Goal: Book appointment/travel/reservation

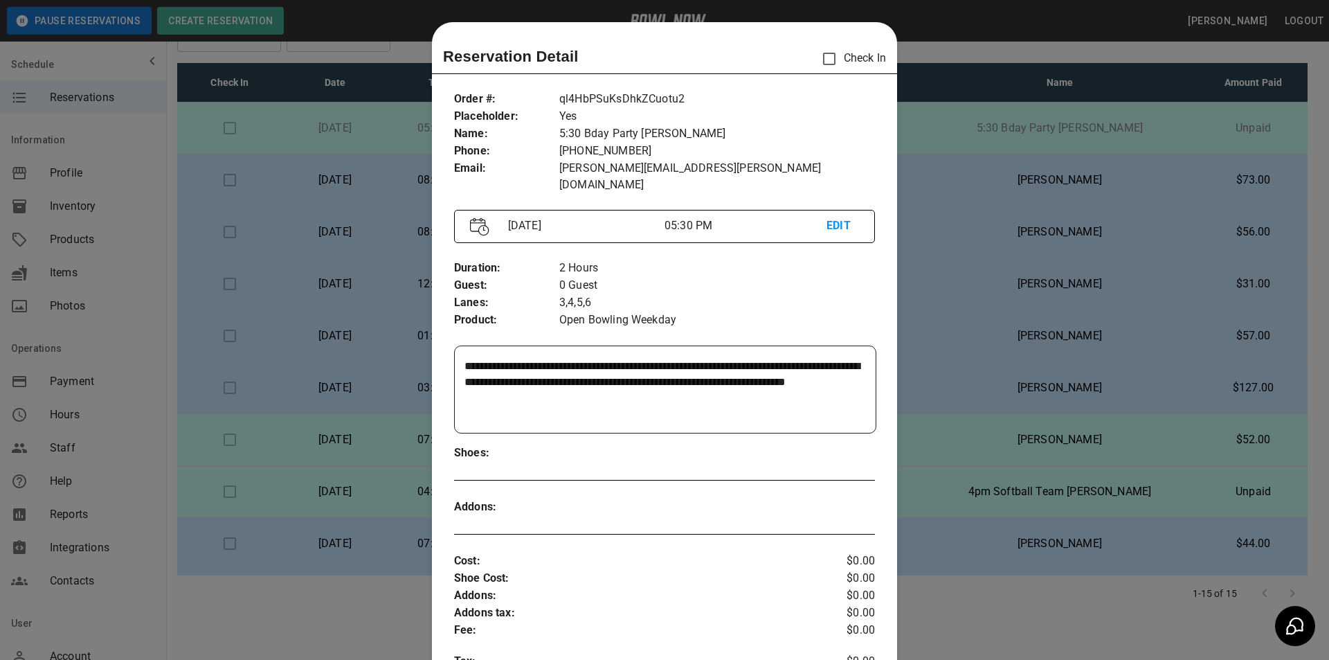
scroll to position [22, 0]
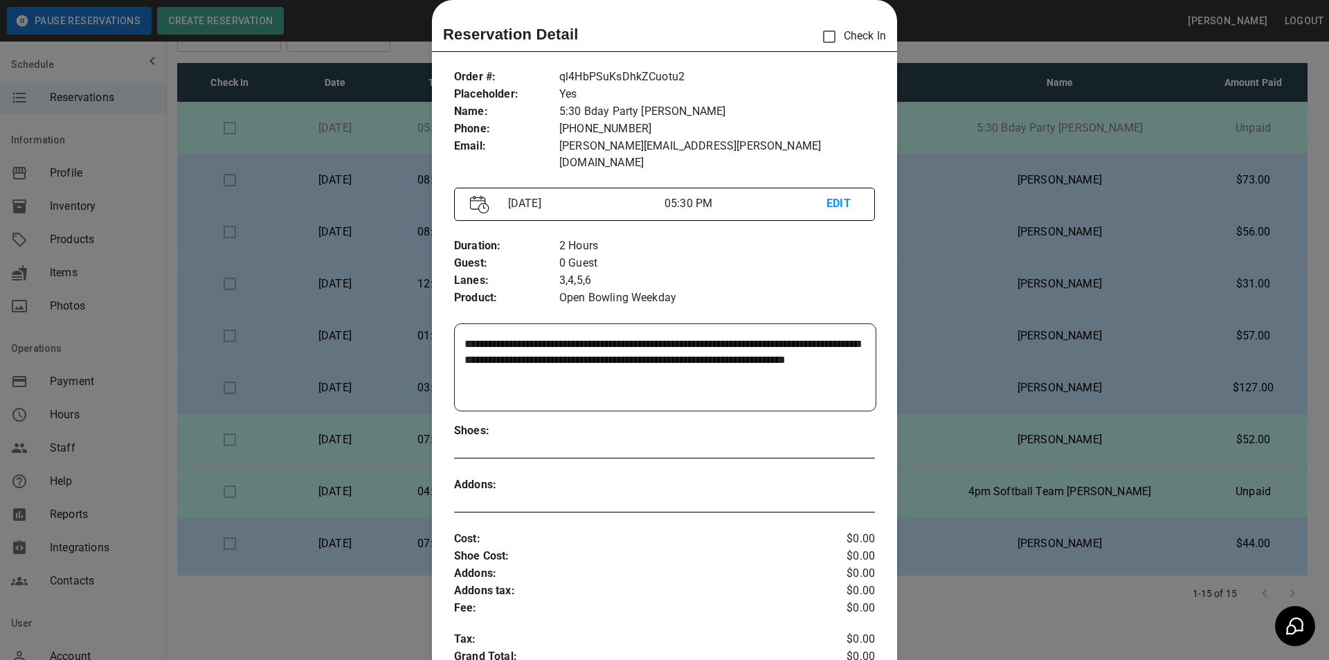
click at [970, 57] on div at bounding box center [664, 330] width 1329 height 660
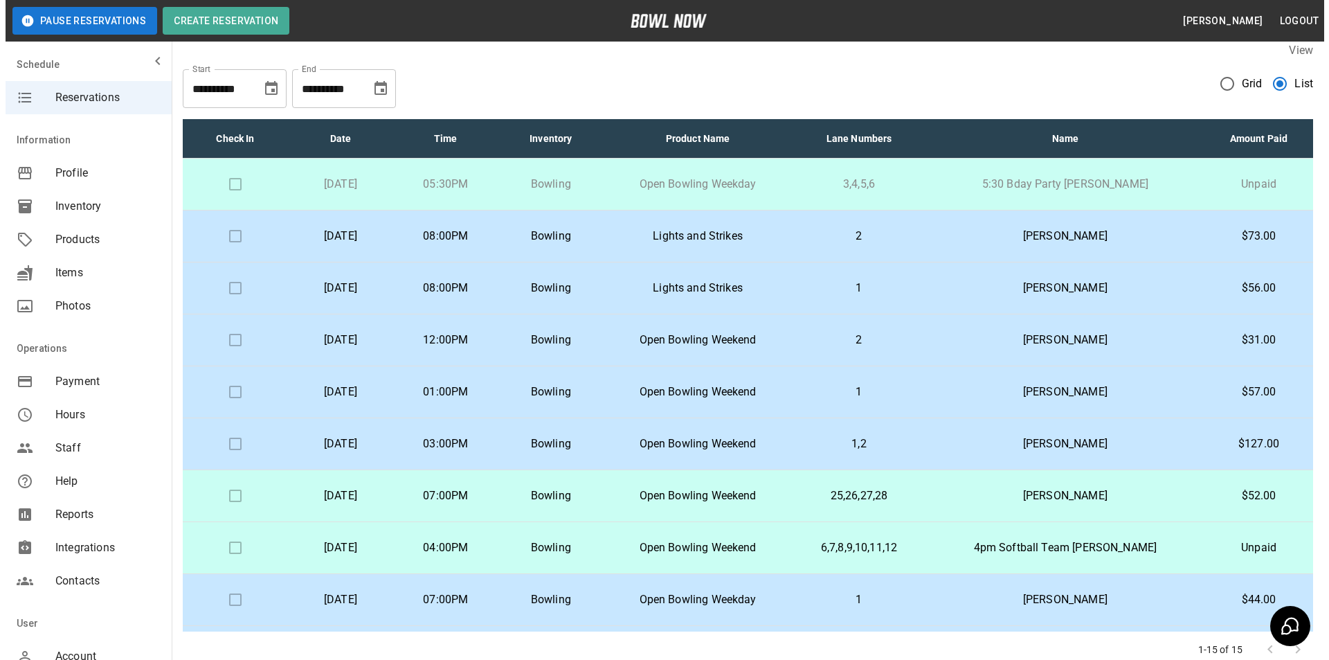
scroll to position [0, 0]
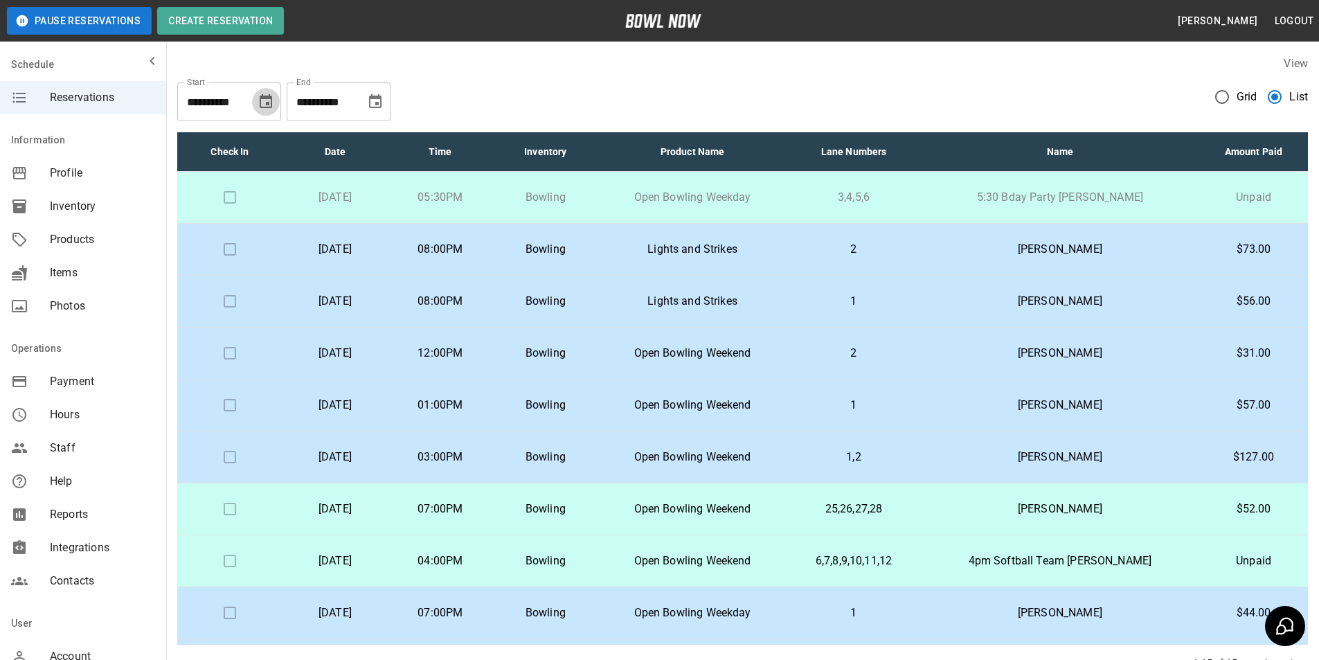
click at [270, 105] on icon "Choose date, selected date is Aug 21, 2025" at bounding box center [265, 101] width 17 height 17
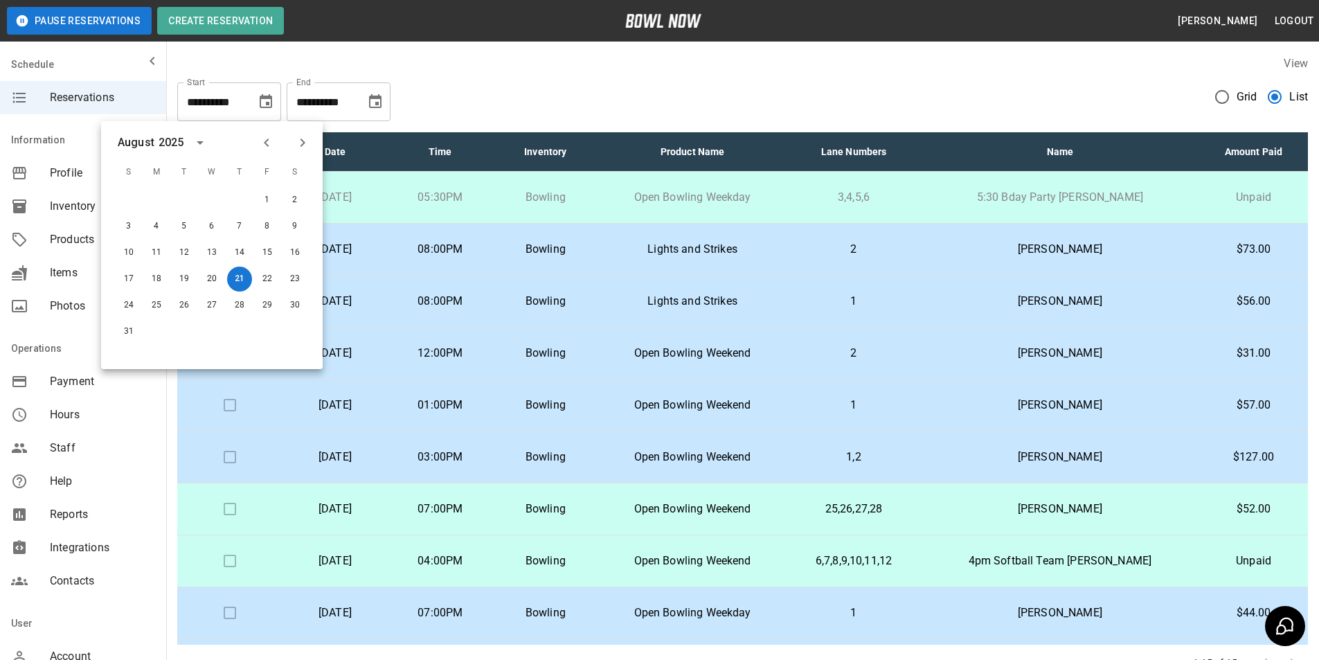
click at [302, 147] on icon "Next month" at bounding box center [302, 142] width 17 height 17
click at [274, 143] on icon "Previous month" at bounding box center [266, 142] width 17 height 17
click at [308, 145] on icon "Next month" at bounding box center [302, 142] width 17 height 17
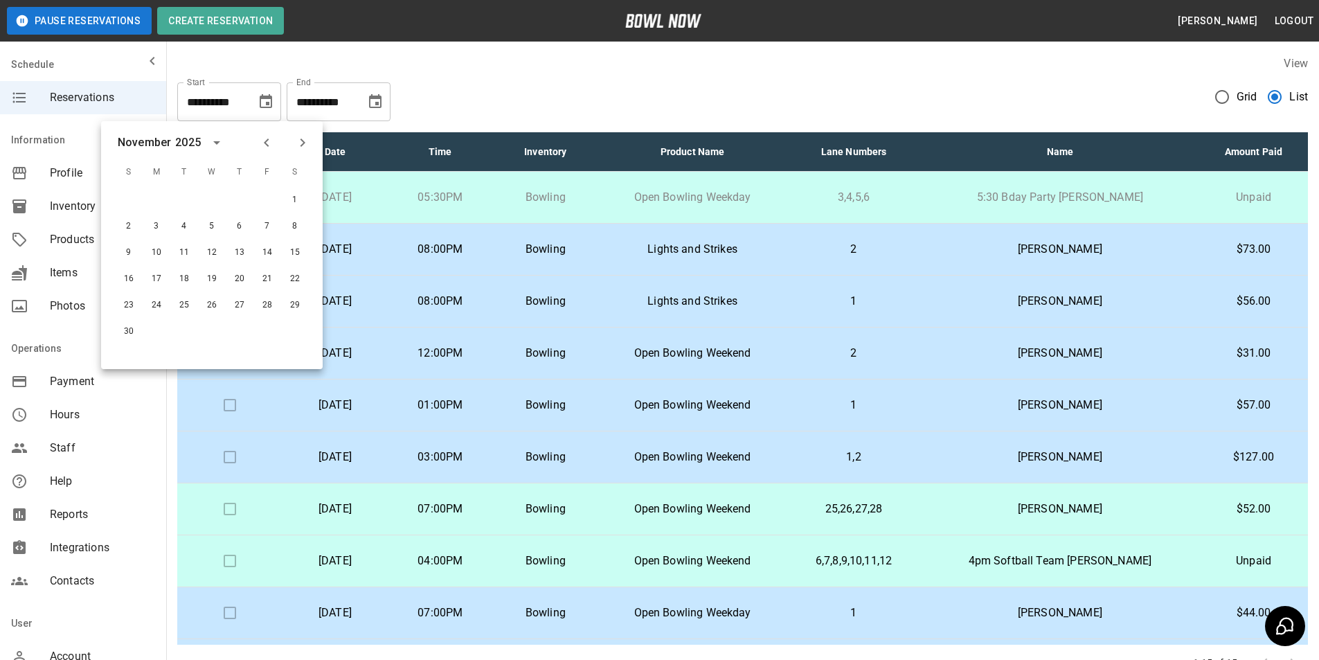
click at [308, 145] on icon "Next month" at bounding box center [302, 142] width 17 height 17
click at [909, 197] on p "3,4,5,6" at bounding box center [852, 197] width 111 height 17
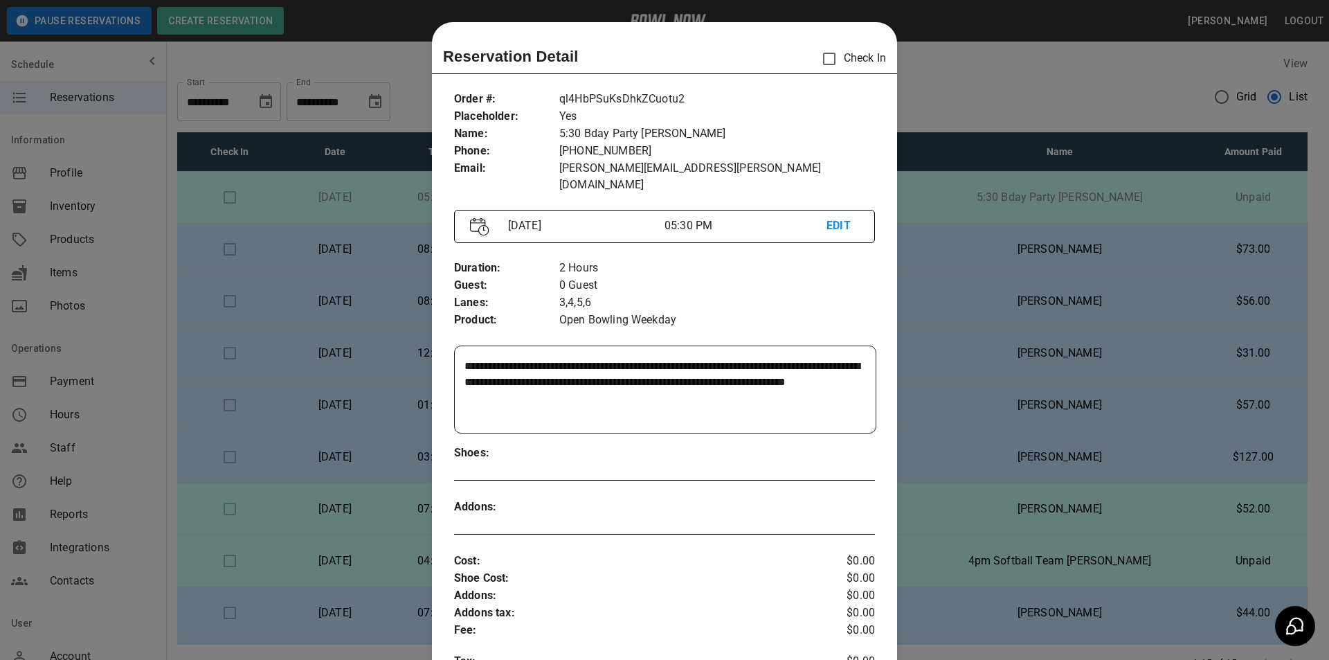
scroll to position [22, 0]
